Goal: Book appointment/travel/reservation

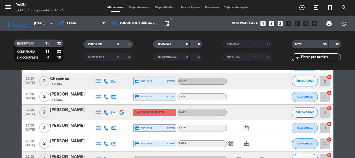
scroll to position [78, 0]
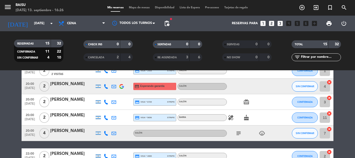
click at [239, 134] on icon "subject" at bounding box center [238, 133] width 6 height 6
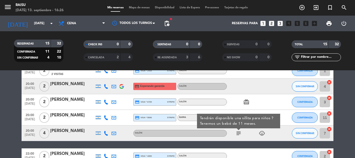
click at [239, 134] on icon "subject" at bounding box center [238, 133] width 6 height 6
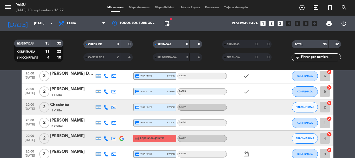
scroll to position [52, 0]
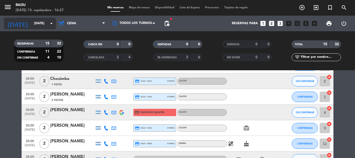
click at [39, 21] on input "[DATE]" at bounding box center [53, 23] width 44 height 9
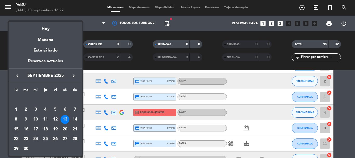
click at [13, 128] on div "15" at bounding box center [16, 129] width 9 height 9
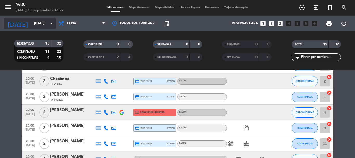
click at [31, 19] on input "[DATE]" at bounding box center [53, 23] width 44 height 9
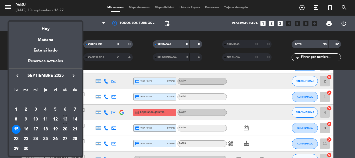
click at [27, 130] on div "16" at bounding box center [26, 129] width 9 height 9
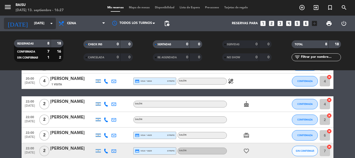
click at [42, 22] on input "[DATE]" at bounding box center [53, 23] width 44 height 9
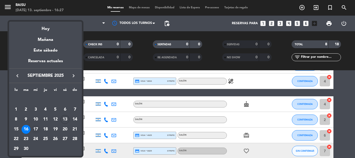
click at [36, 125] on div "17" at bounding box center [35, 129] width 9 height 9
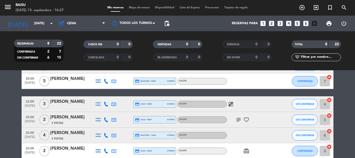
click at [239, 122] on icon "subject" at bounding box center [238, 119] width 6 height 6
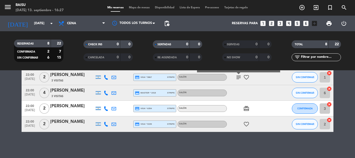
scroll to position [0, 0]
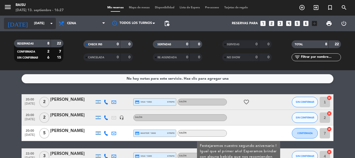
click at [32, 28] on input "[DATE]" at bounding box center [53, 23] width 44 height 9
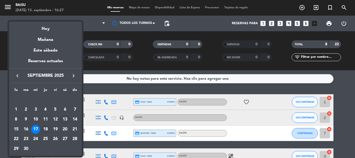
click at [46, 127] on div "18" at bounding box center [45, 129] width 9 height 9
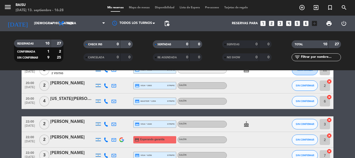
scroll to position [125, 0]
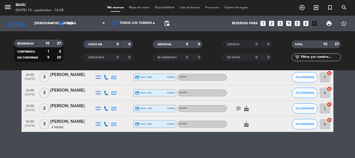
click at [237, 109] on icon "subject" at bounding box center [238, 108] width 6 height 6
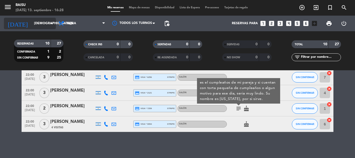
click at [36, 21] on input "[DEMOGRAPHIC_DATA][DATE]" at bounding box center [53, 23] width 44 height 9
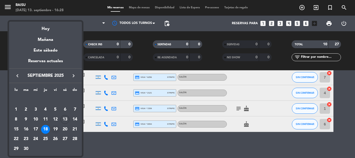
click at [56, 129] on div "19" at bounding box center [55, 129] width 9 height 9
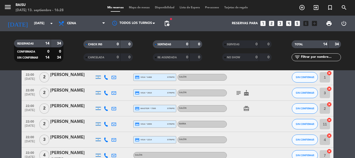
click at [236, 94] on icon "subject" at bounding box center [238, 93] width 6 height 6
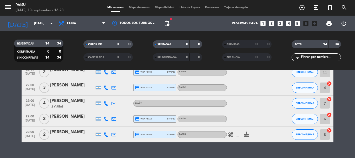
scroll to position [188, 0]
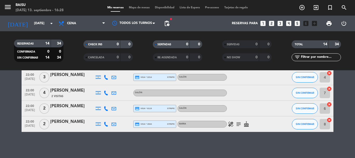
click at [237, 125] on icon "subject" at bounding box center [238, 124] width 6 height 6
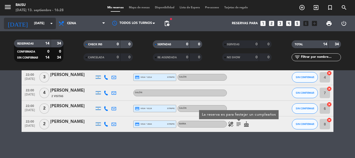
click at [31, 27] on input "[DATE]" at bounding box center [53, 23] width 44 height 9
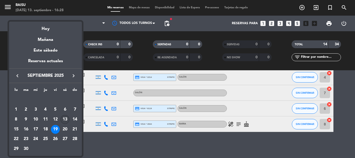
click at [63, 119] on div "13" at bounding box center [64, 119] width 9 height 9
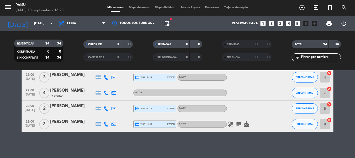
type input "[DATE]"
